Goal: Task Accomplishment & Management: Manage account settings

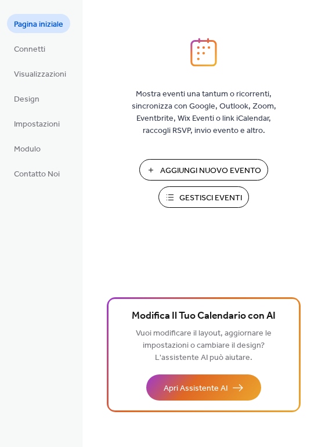
click at [225, 193] on span "Gestisci Eventi" at bounding box center [210, 198] width 63 height 12
click at [223, 197] on span "Gestisci Eventi" at bounding box center [210, 198] width 63 height 12
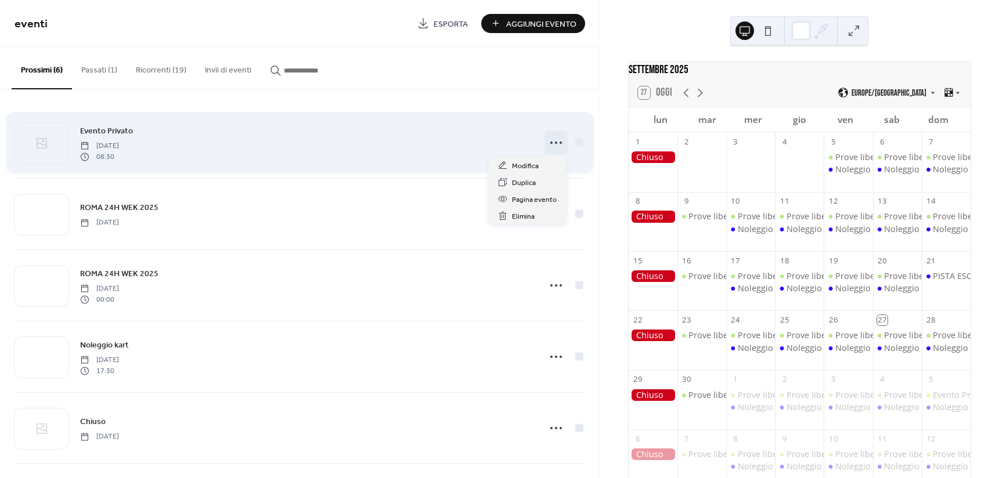
click at [548, 143] on icon at bounding box center [556, 142] width 19 height 19
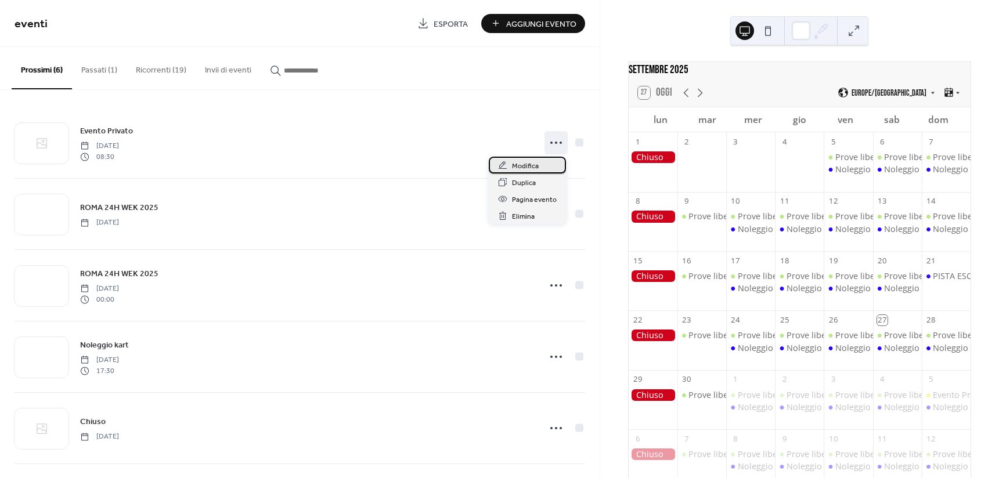
click at [539, 160] on div "Modifica" at bounding box center [527, 165] width 77 height 17
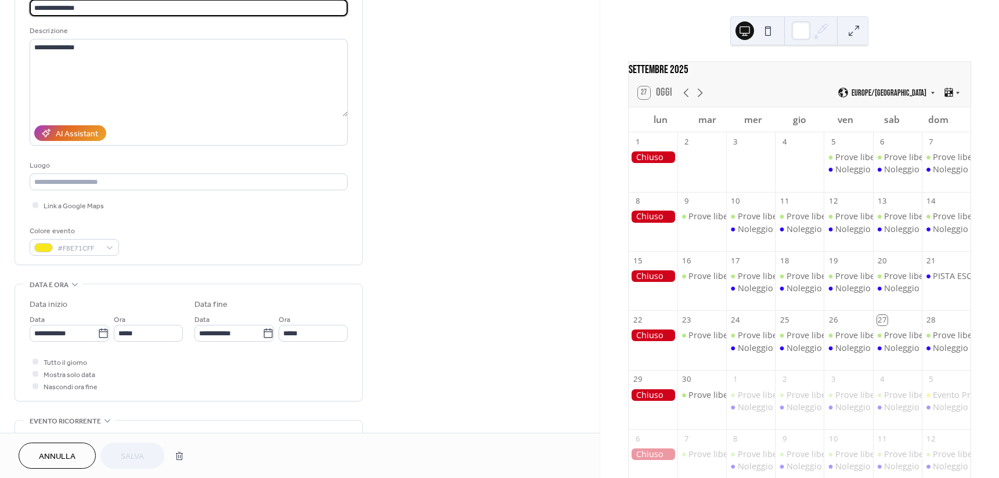
scroll to position [116, 0]
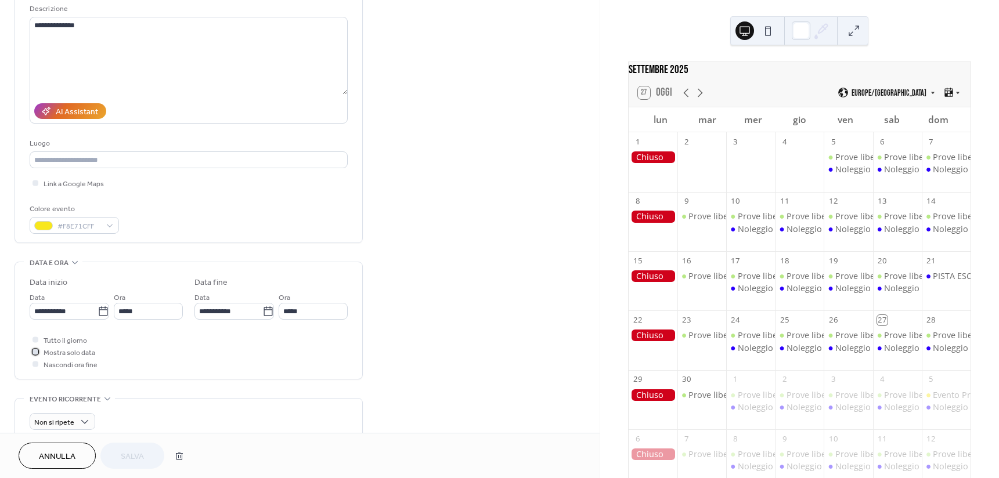
click at [50, 349] on span "Mostra solo data" at bounding box center [70, 353] width 52 height 12
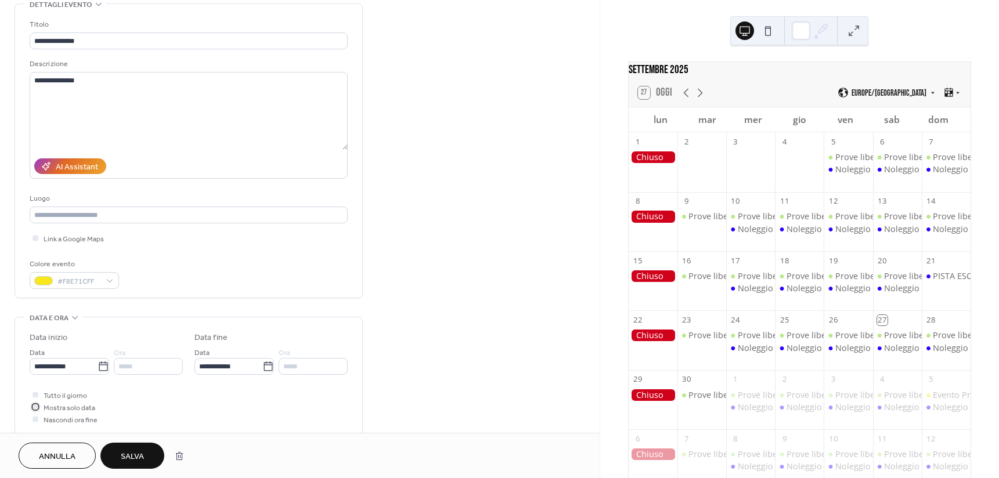
scroll to position [0, 0]
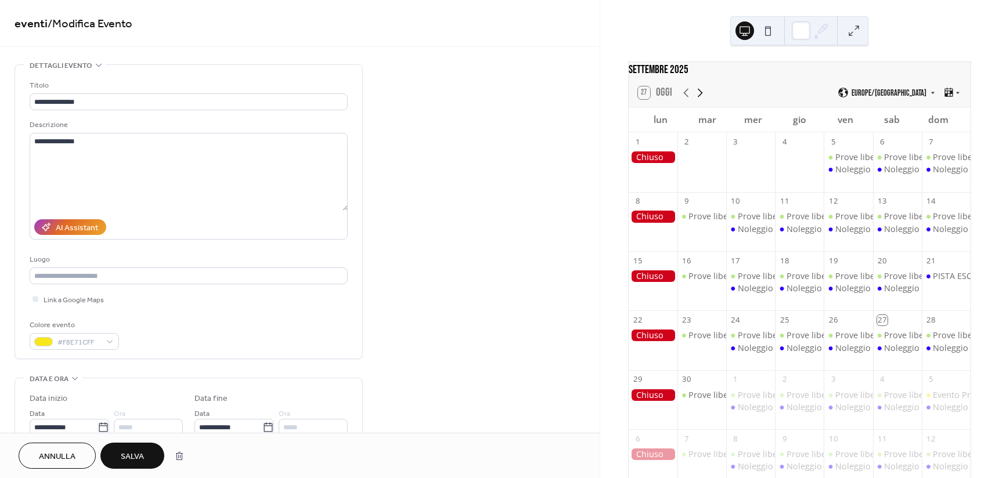
click at [702, 100] on icon at bounding box center [700, 93] width 14 height 14
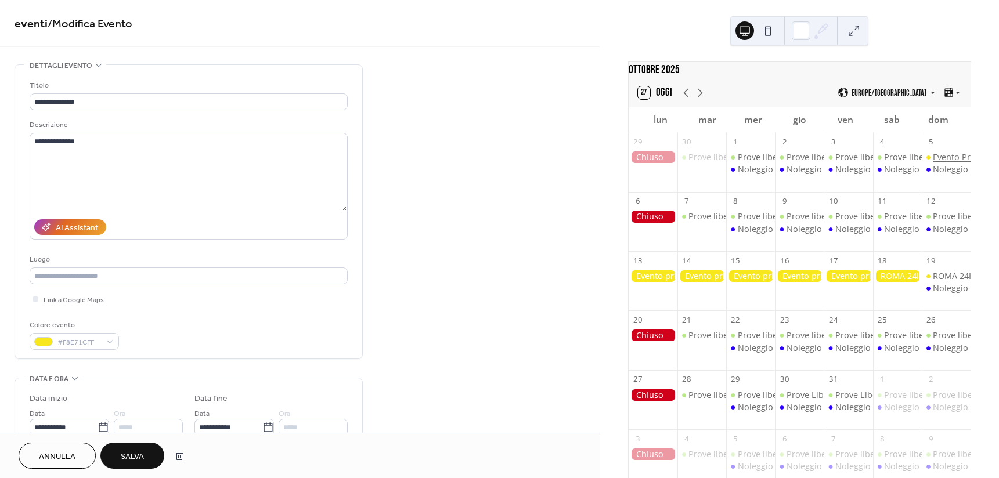
click at [940, 163] on div "Evento Privato" at bounding box center [961, 157] width 57 height 12
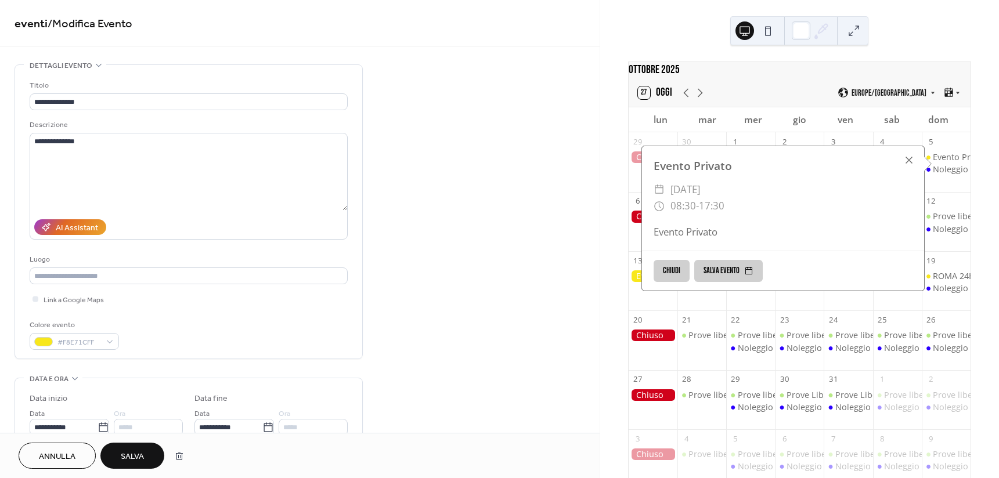
click at [905, 164] on div at bounding box center [909, 160] width 16 height 16
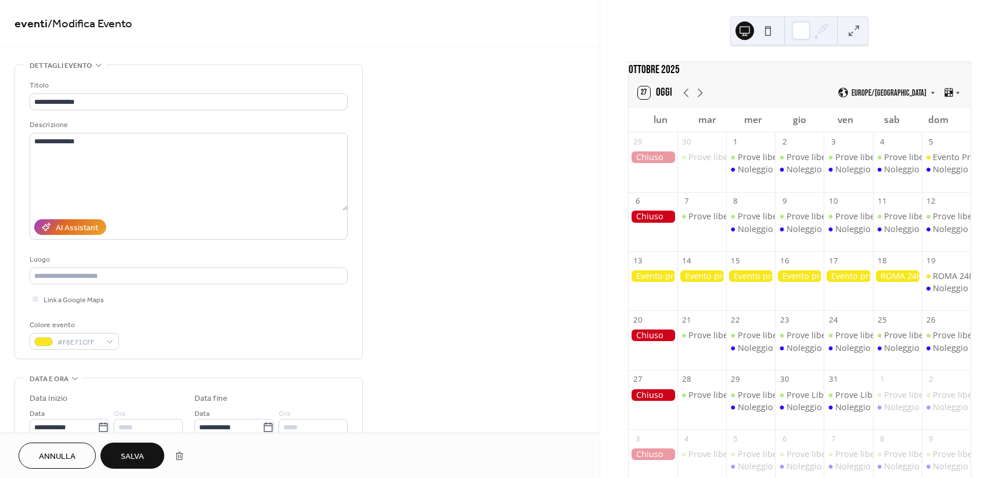
click at [797, 280] on div at bounding box center [799, 276] width 49 height 12
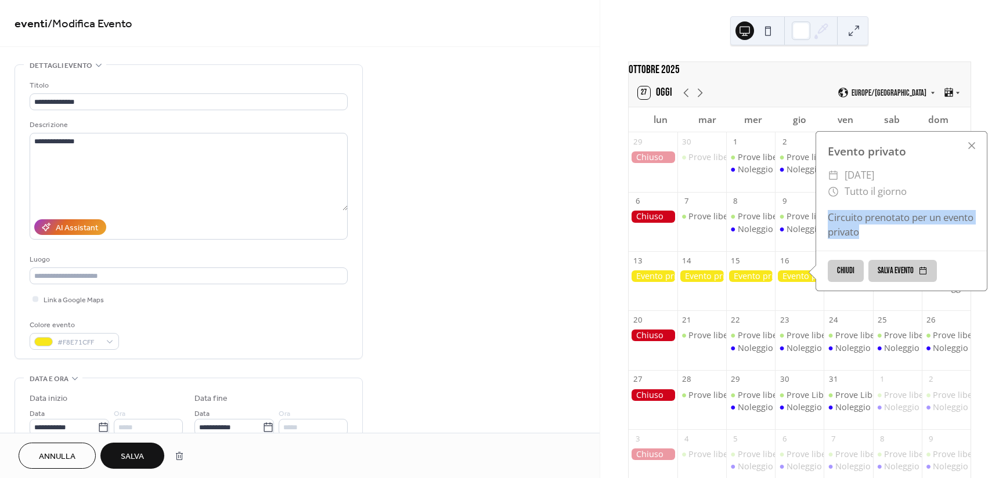
drag, startPoint x: 828, startPoint y: 223, endPoint x: 905, endPoint y: 239, distance: 78.3
click at [905, 239] on div "Circuito prenotato per un evento privato" at bounding box center [901, 224] width 171 height 29
copy div "Circuito prenotato per un evento privato"
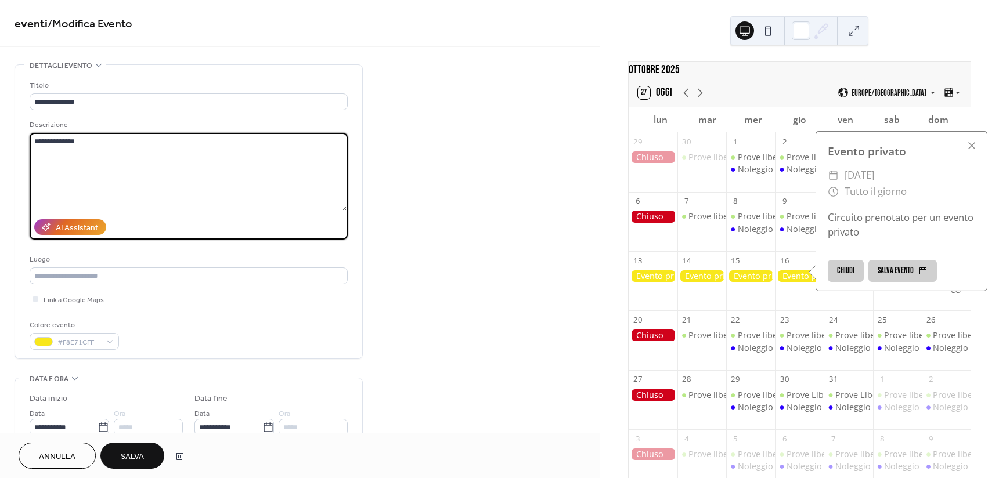
drag, startPoint x: 158, startPoint y: 152, endPoint x: -25, endPoint y: 159, distance: 183.5
click at [0, 159] on html "**********" at bounding box center [499, 239] width 999 height 478
paste textarea "**********"
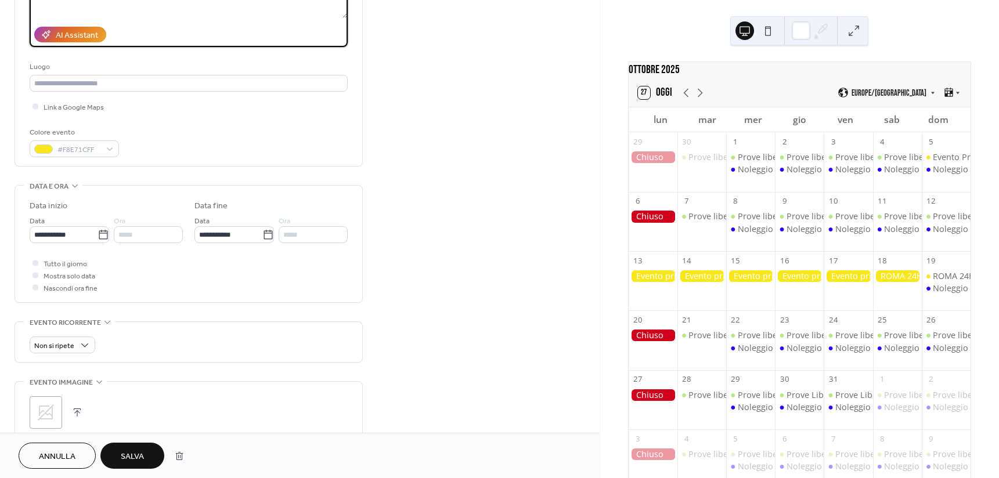
scroll to position [342, 0]
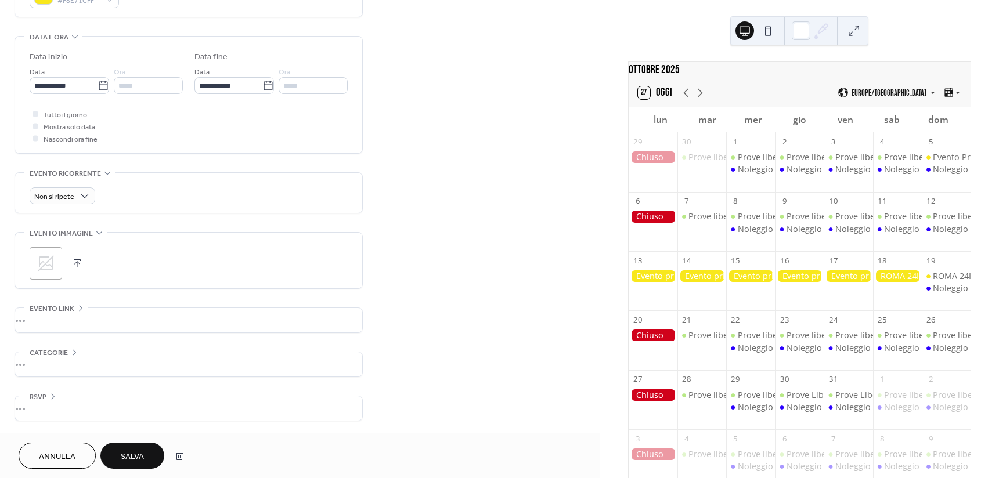
type textarea "**********"
click at [140, 451] on span "Salva" at bounding box center [132, 457] width 23 height 12
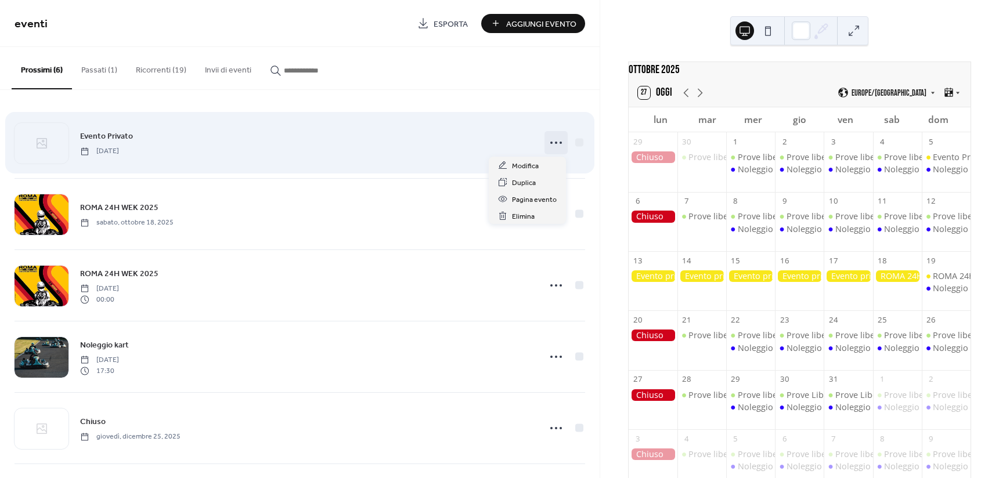
click at [554, 143] on icon at bounding box center [556, 142] width 19 height 19
click at [557, 141] on icon at bounding box center [556, 142] width 19 height 19
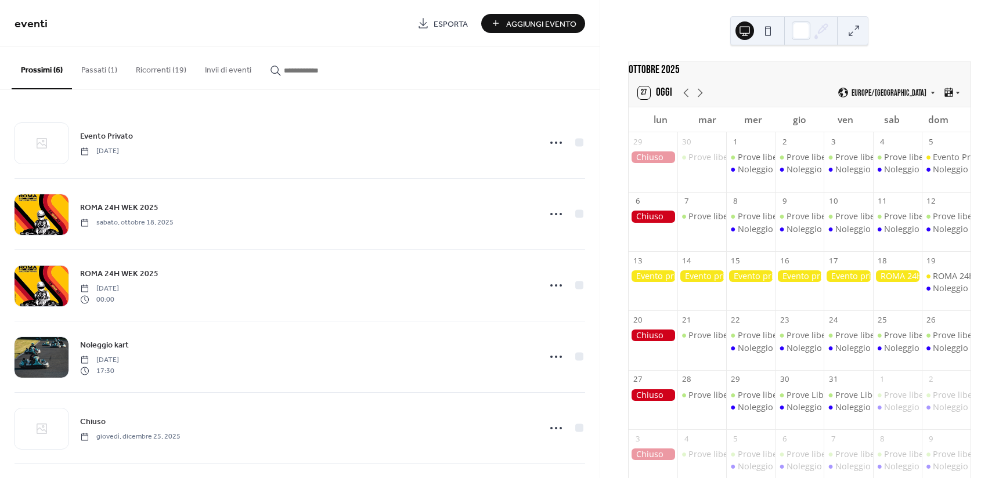
click at [138, 67] on button "Ricorrenti (19)" at bounding box center [161, 67] width 69 height 41
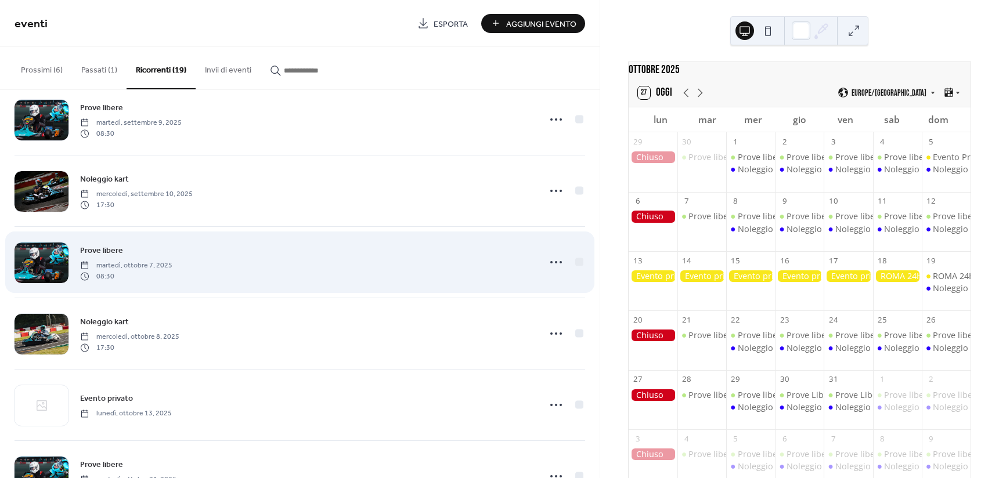
scroll to position [232, 0]
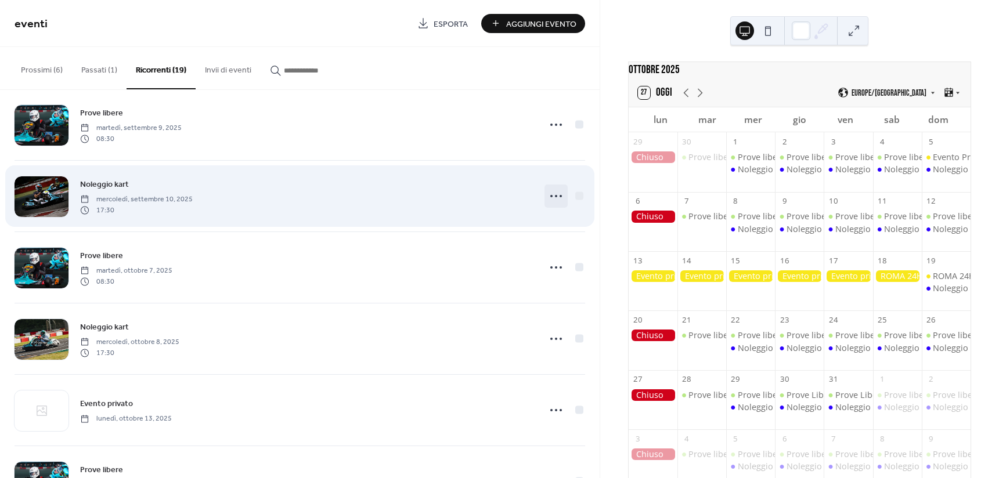
click at [550, 196] on circle at bounding box center [551, 196] width 2 height 2
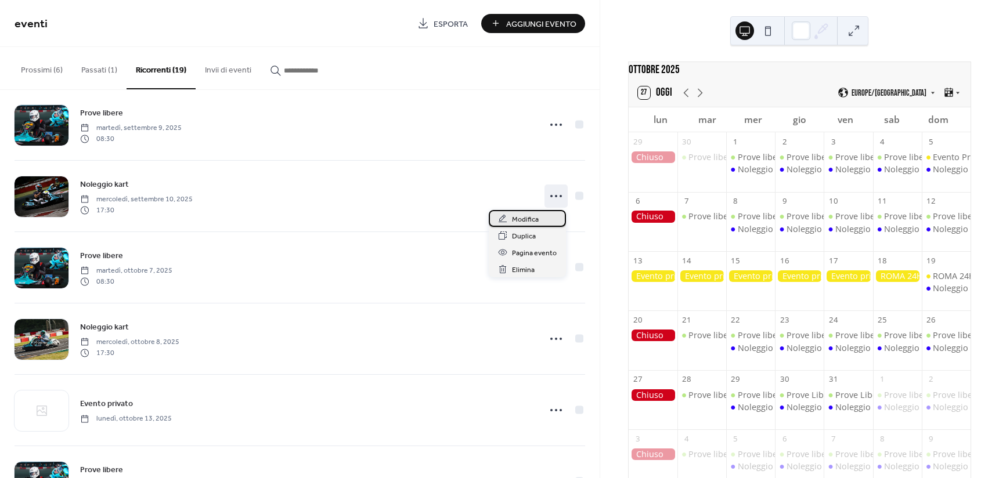
click at [542, 218] on div "Modifica" at bounding box center [527, 218] width 77 height 17
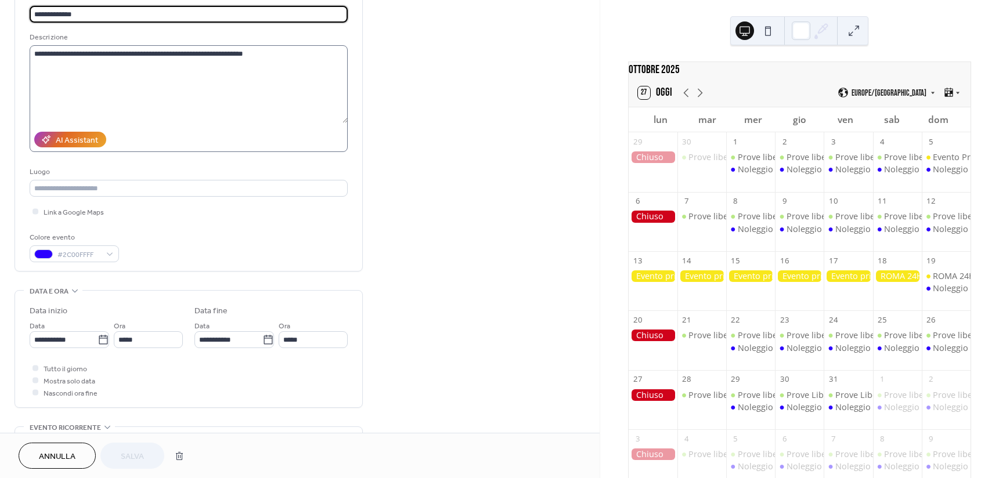
scroll to position [174, 0]
